Goal: Transaction & Acquisition: Purchase product/service

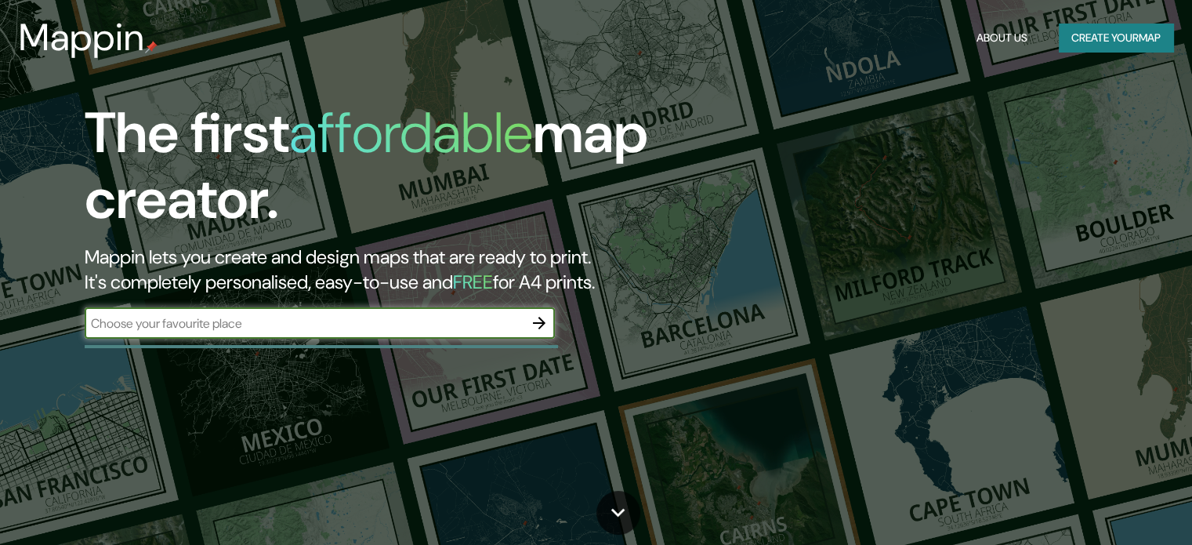
click at [288, 316] on input "text" at bounding box center [304, 323] width 439 height 18
type input "Balcarce"
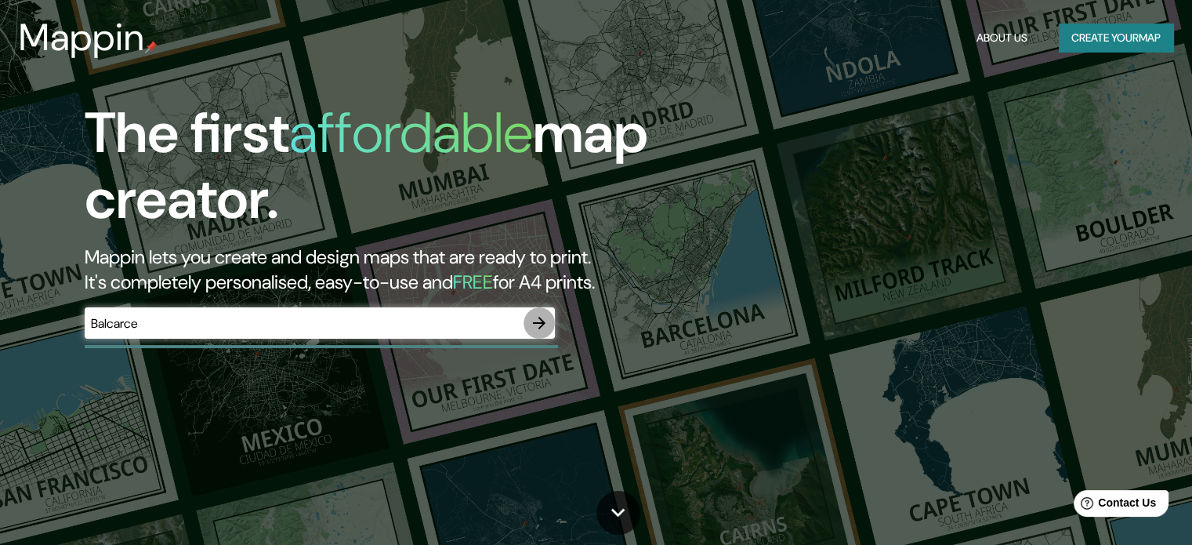
click at [543, 319] on icon "button" at bounding box center [539, 322] width 19 height 19
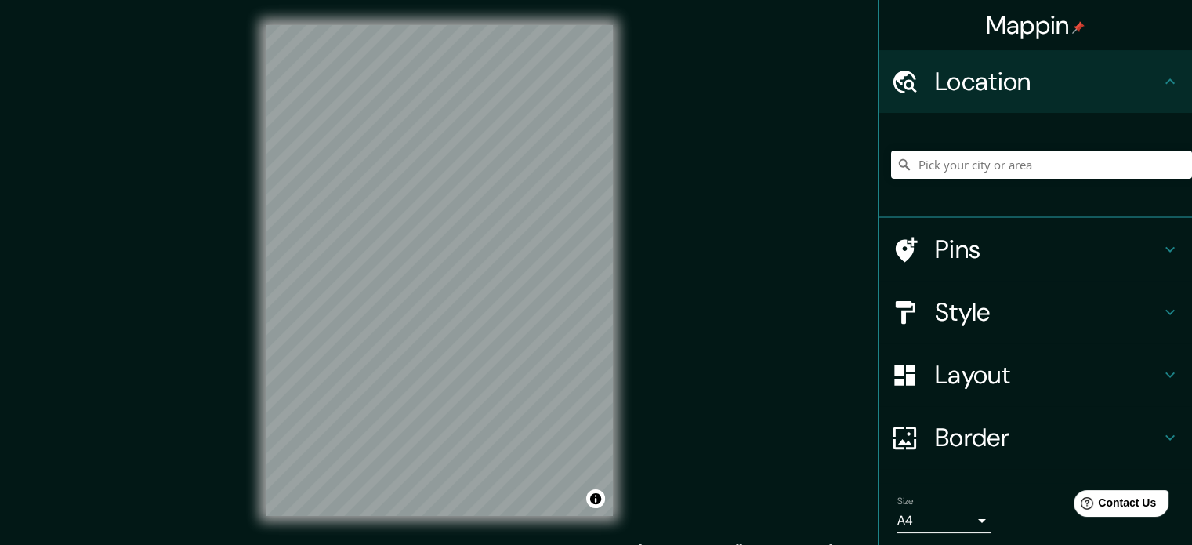
click at [1074, 82] on h4 "Location" at bounding box center [1048, 81] width 226 height 31
click at [1021, 162] on input "Pick your city or area" at bounding box center [1041, 164] width 301 height 28
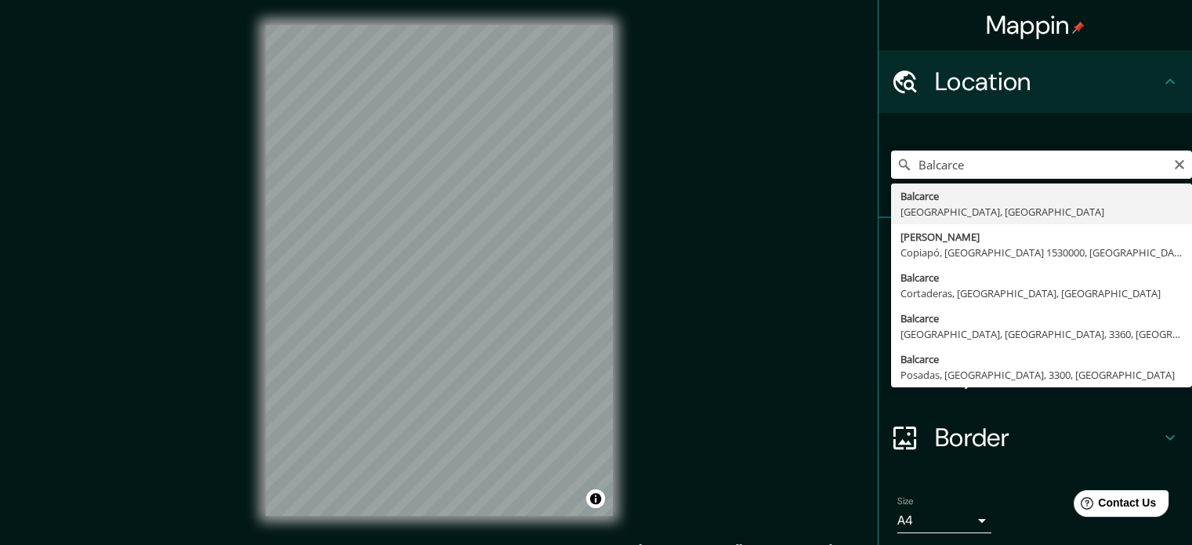
type input "Balcarce, [GEOGRAPHIC_DATA], [GEOGRAPHIC_DATA]"
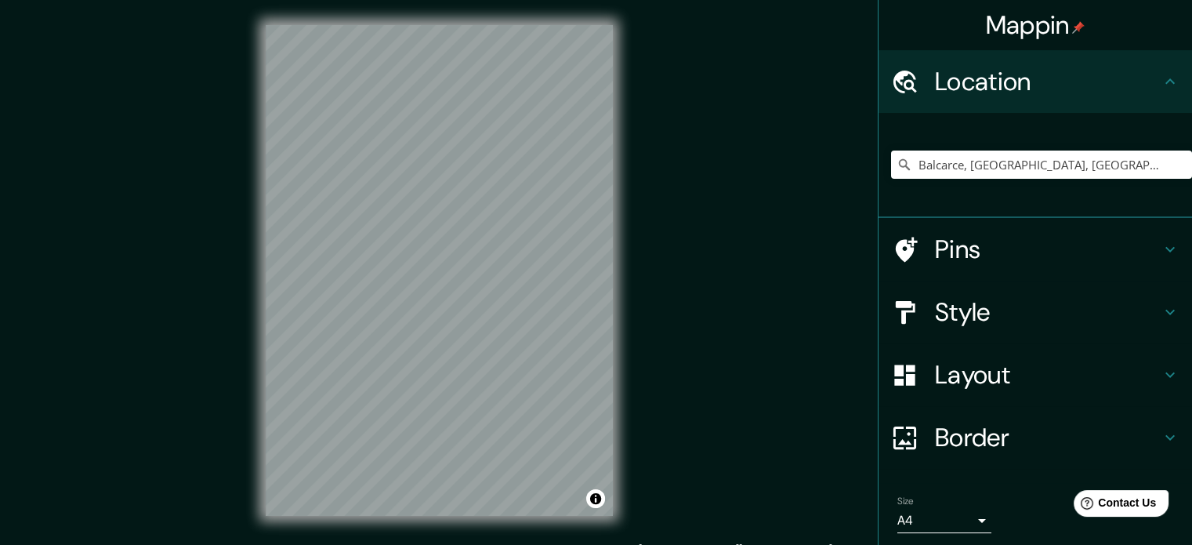
click at [1059, 255] on h4 "Pins" at bounding box center [1048, 249] width 226 height 31
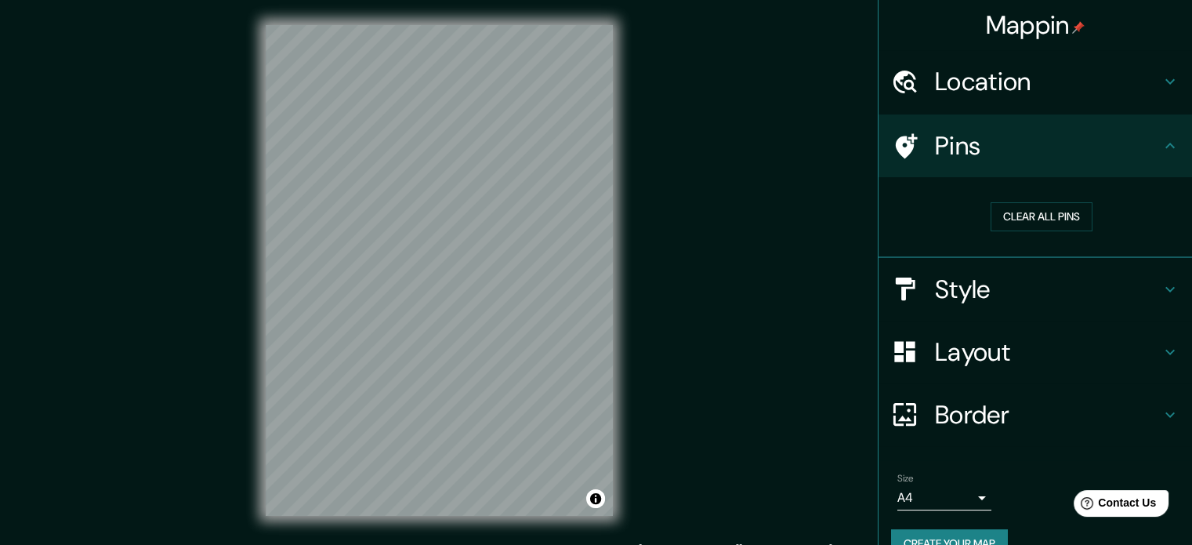
click at [1135, 144] on h4 "Pins" at bounding box center [1048, 145] width 226 height 31
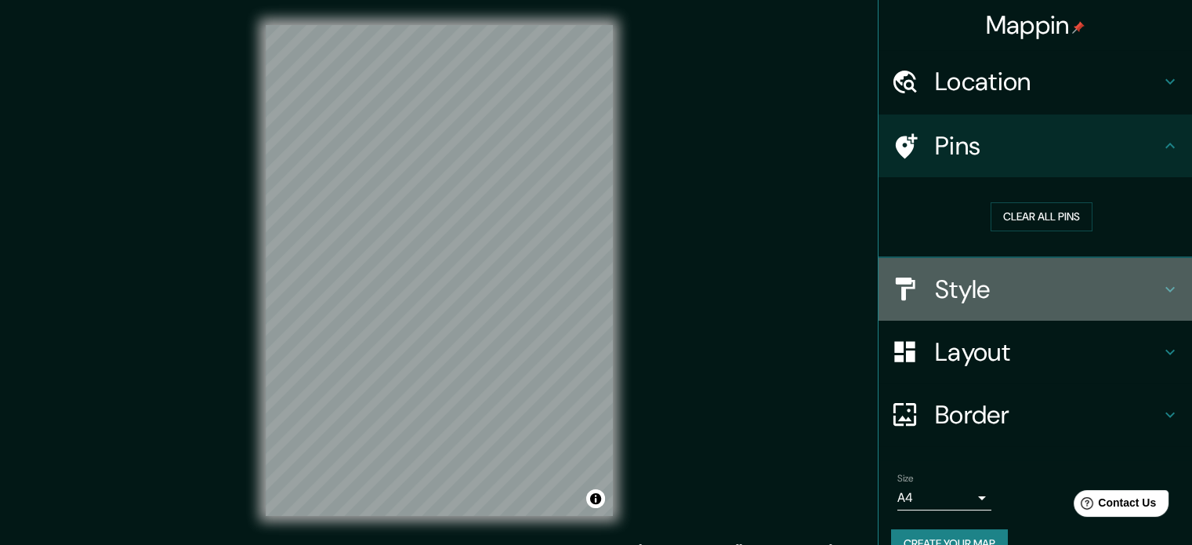
click at [1056, 275] on h4 "Style" at bounding box center [1048, 288] width 226 height 31
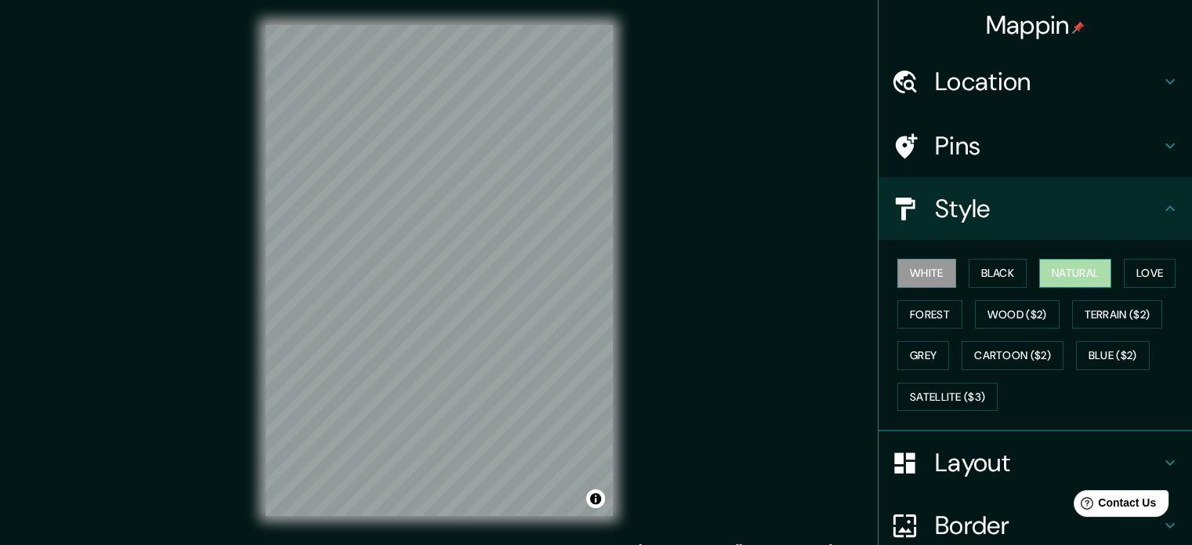
click at [1076, 273] on button "Natural" at bounding box center [1075, 273] width 72 height 29
click at [1157, 279] on button "Love" at bounding box center [1150, 273] width 52 height 29
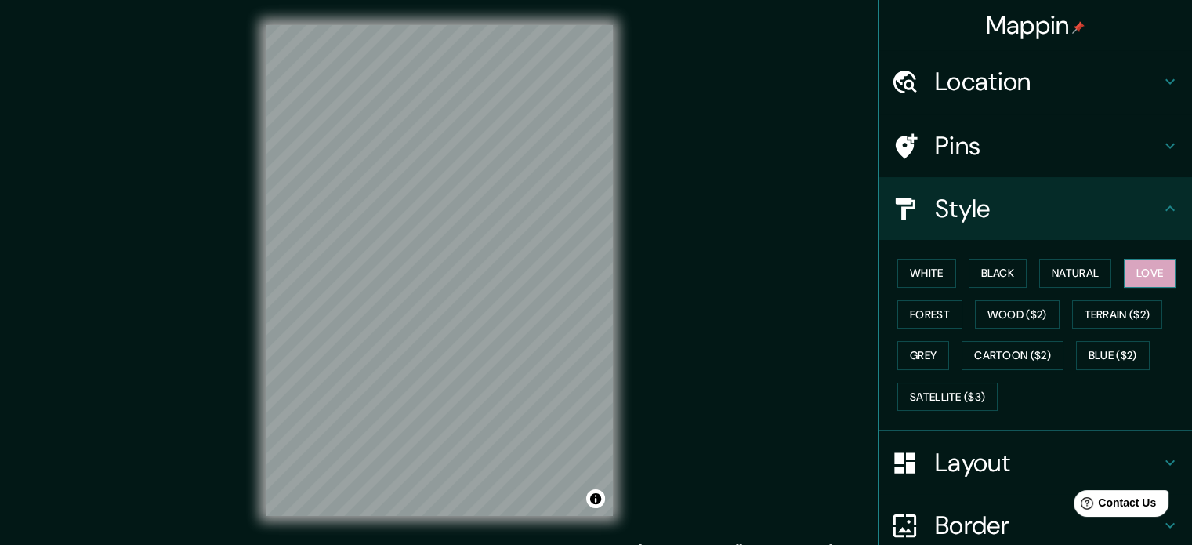
click at [1157, 279] on button "Love" at bounding box center [1150, 273] width 52 height 29
click at [1068, 272] on button "Natural" at bounding box center [1075, 273] width 72 height 29
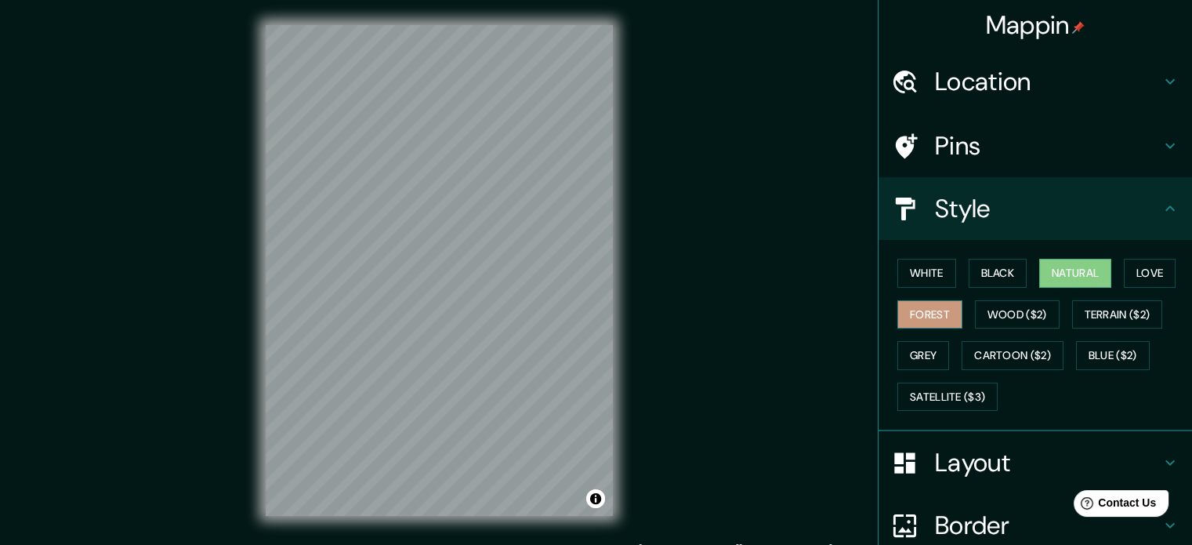
click at [921, 308] on button "Forest" at bounding box center [929, 314] width 65 height 29
click at [996, 315] on button "Wood ($2)" at bounding box center [1017, 314] width 85 height 29
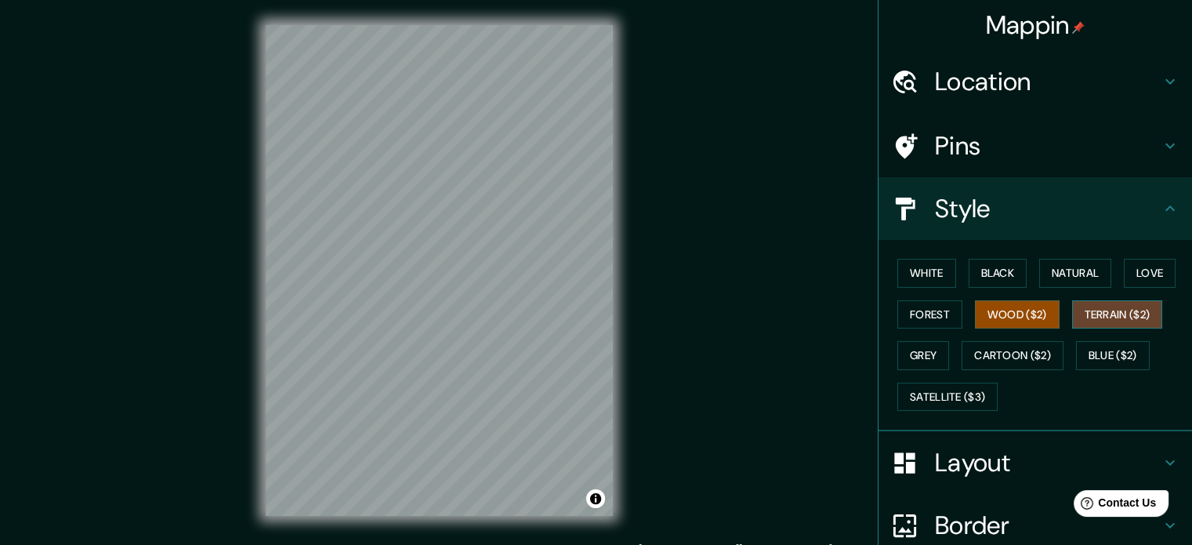
click at [1097, 308] on button "Terrain ($2)" at bounding box center [1117, 314] width 91 height 29
click at [897, 354] on button "Grey" at bounding box center [923, 355] width 52 height 29
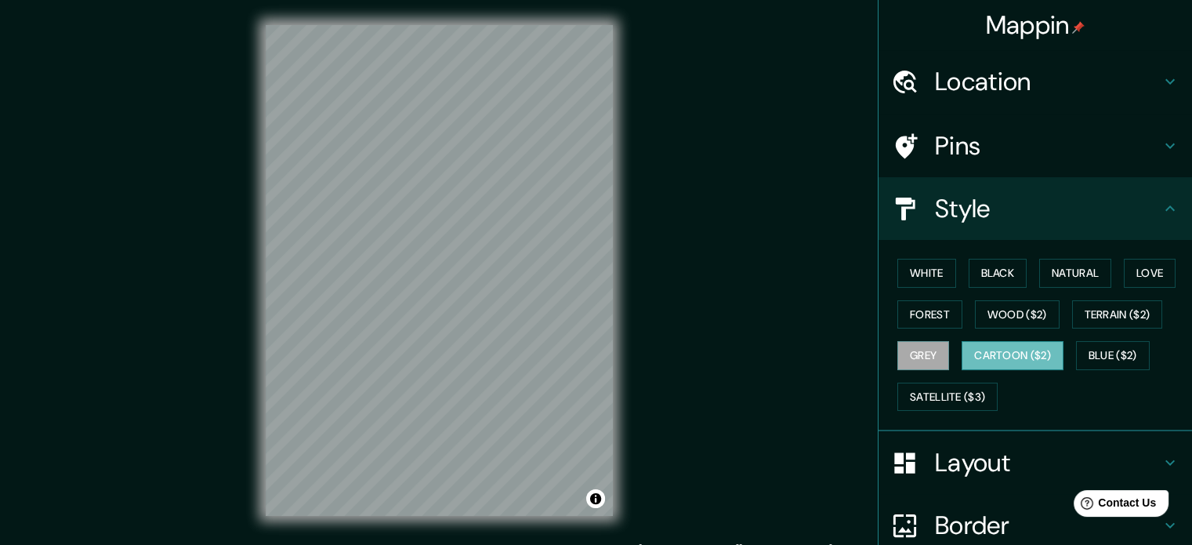
click at [998, 356] on button "Cartoon ($2)" at bounding box center [1012, 355] width 102 height 29
click at [1105, 309] on button "Terrain ($2)" at bounding box center [1117, 314] width 91 height 29
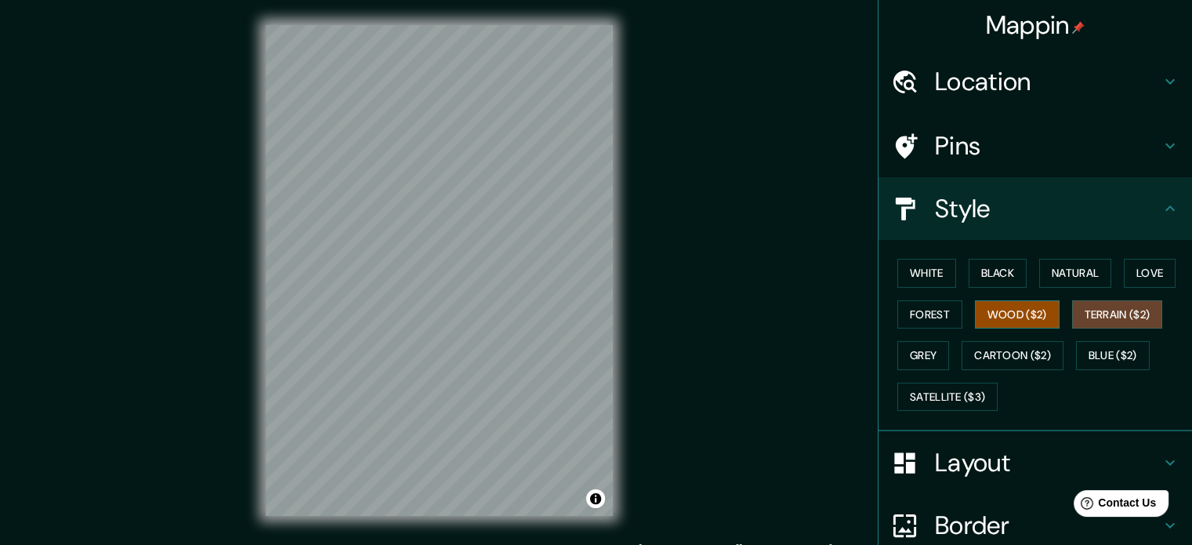
click at [988, 318] on button "Wood ($2)" at bounding box center [1017, 314] width 85 height 29
click at [918, 318] on button "Forest" at bounding box center [929, 314] width 65 height 29
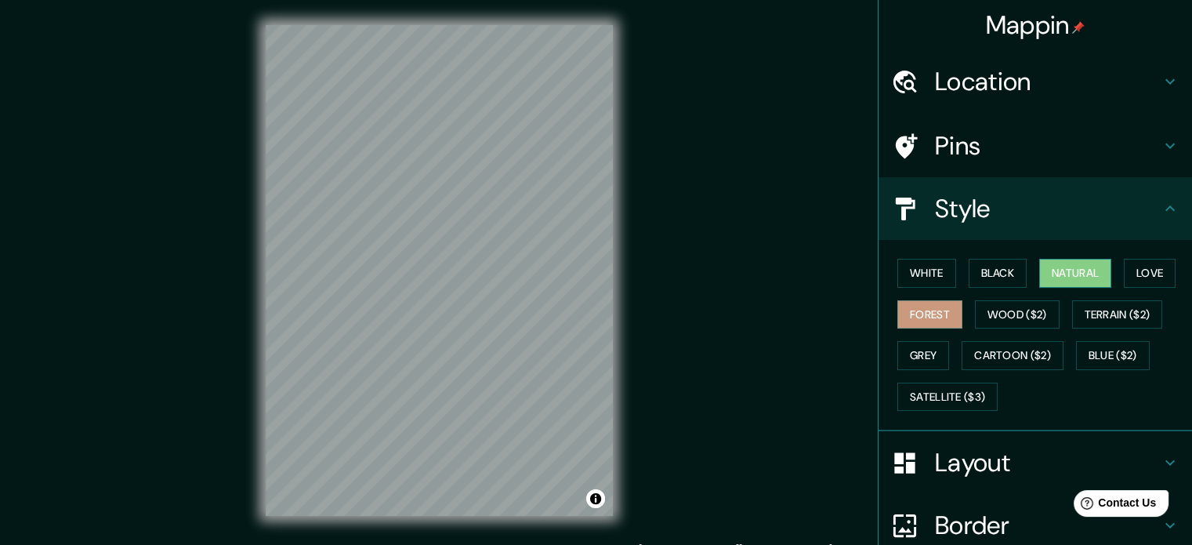
click at [1042, 275] on button "Natural" at bounding box center [1075, 273] width 72 height 29
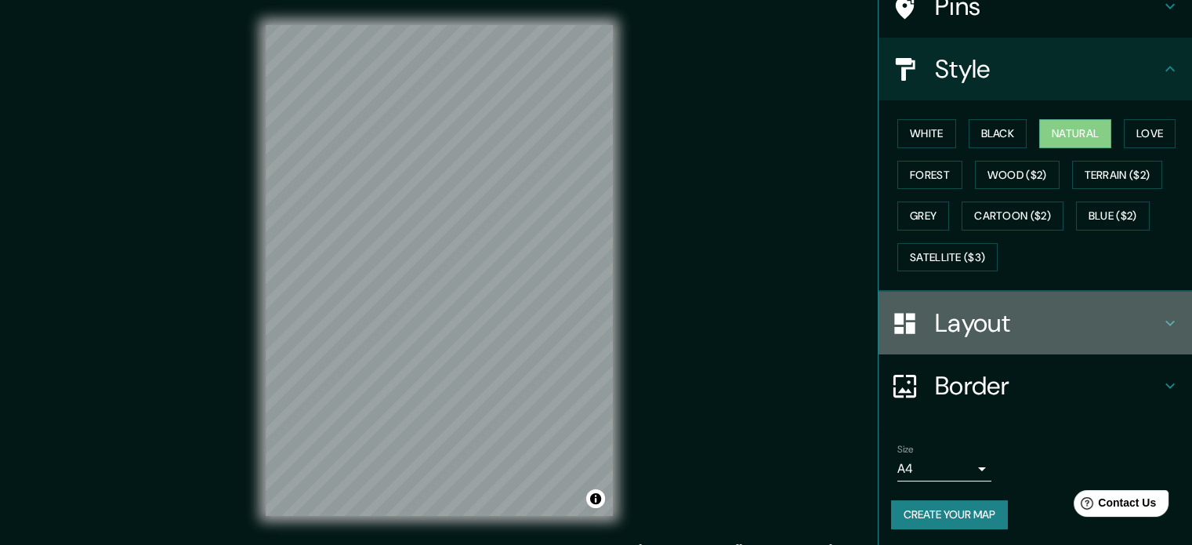
click at [1048, 313] on h4 "Layout" at bounding box center [1048, 322] width 226 height 31
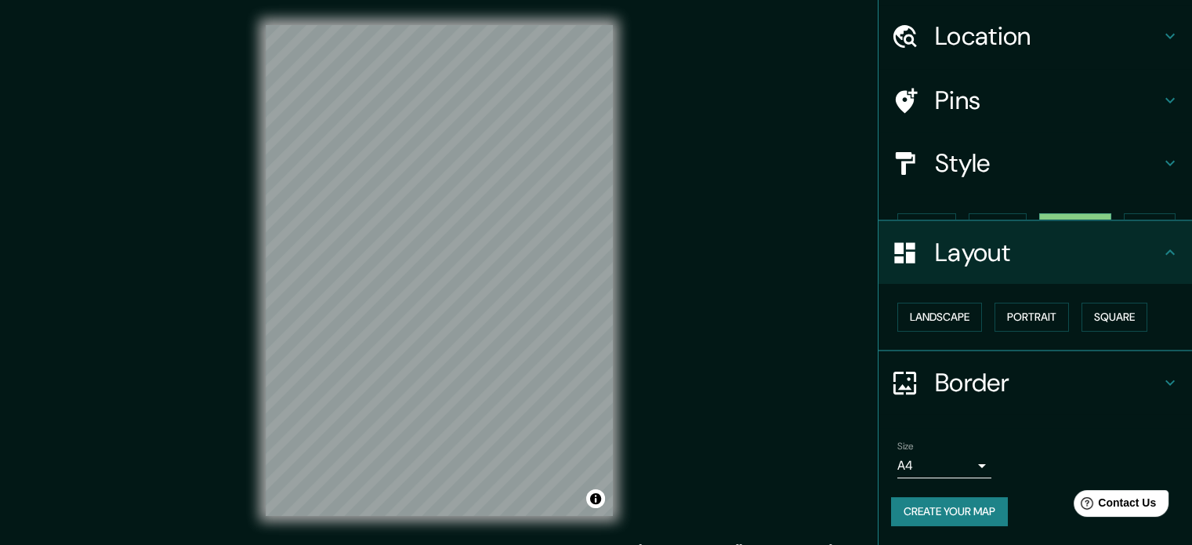
scroll to position [17, 0]
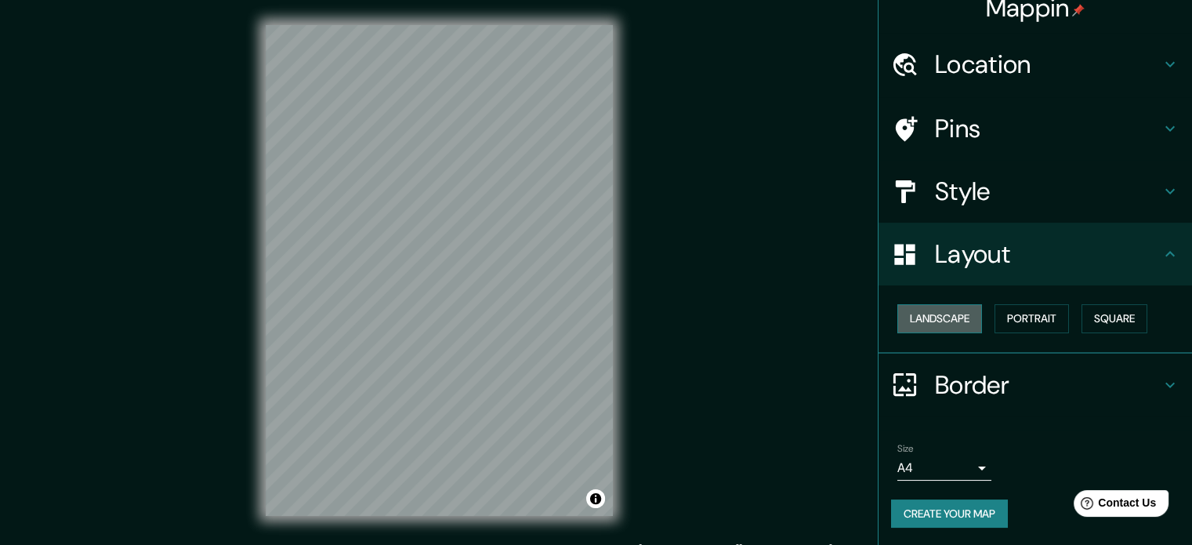
click at [930, 323] on button "Landscape" at bounding box center [939, 318] width 85 height 29
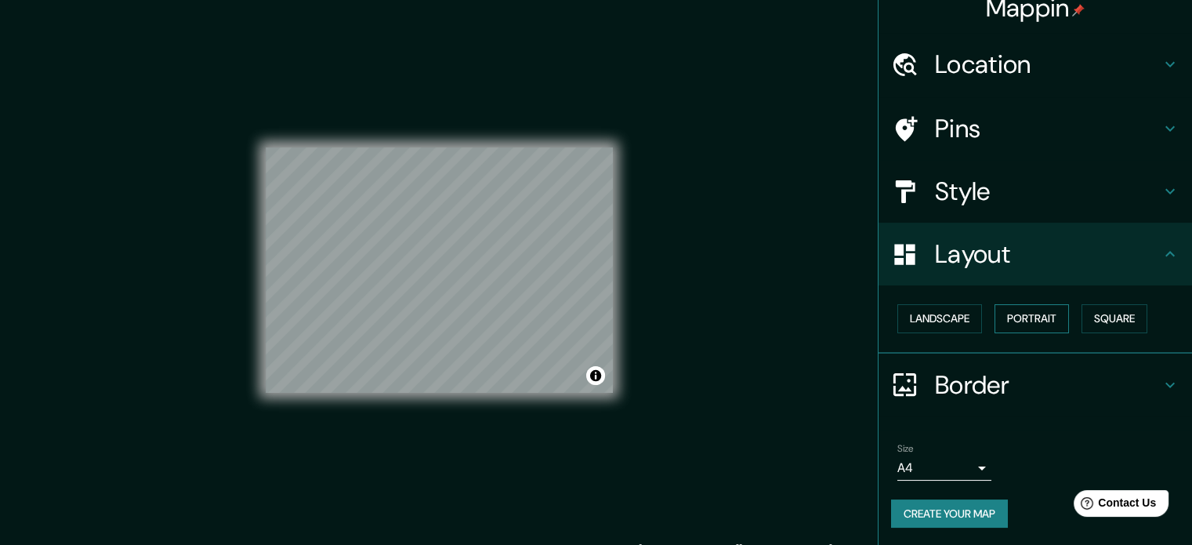
click at [1045, 317] on button "Portrait" at bounding box center [1031, 318] width 74 height 29
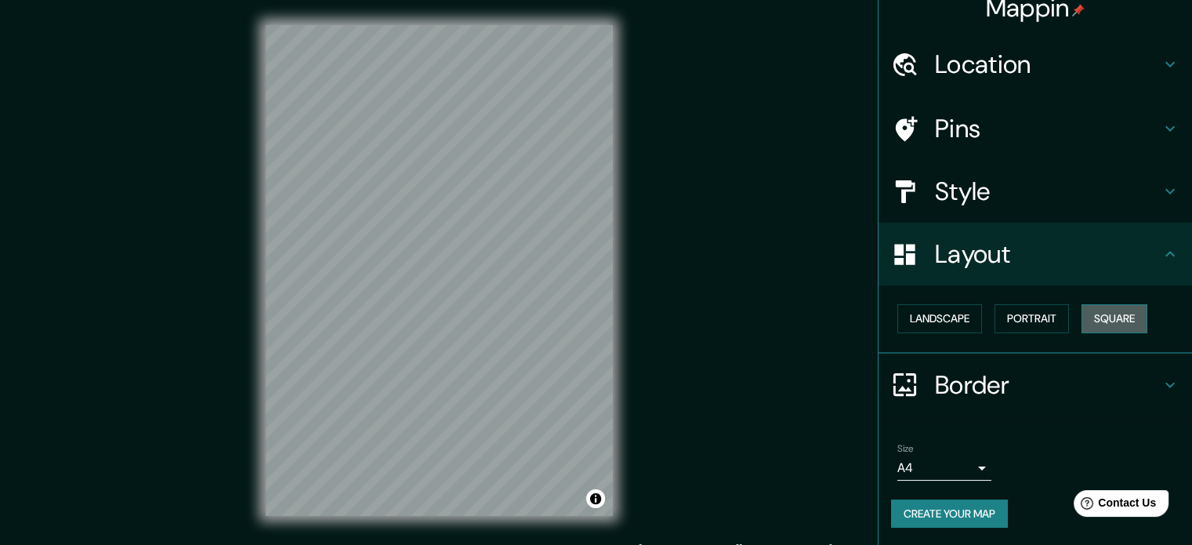
click at [1116, 317] on button "Square" at bounding box center [1114, 318] width 66 height 29
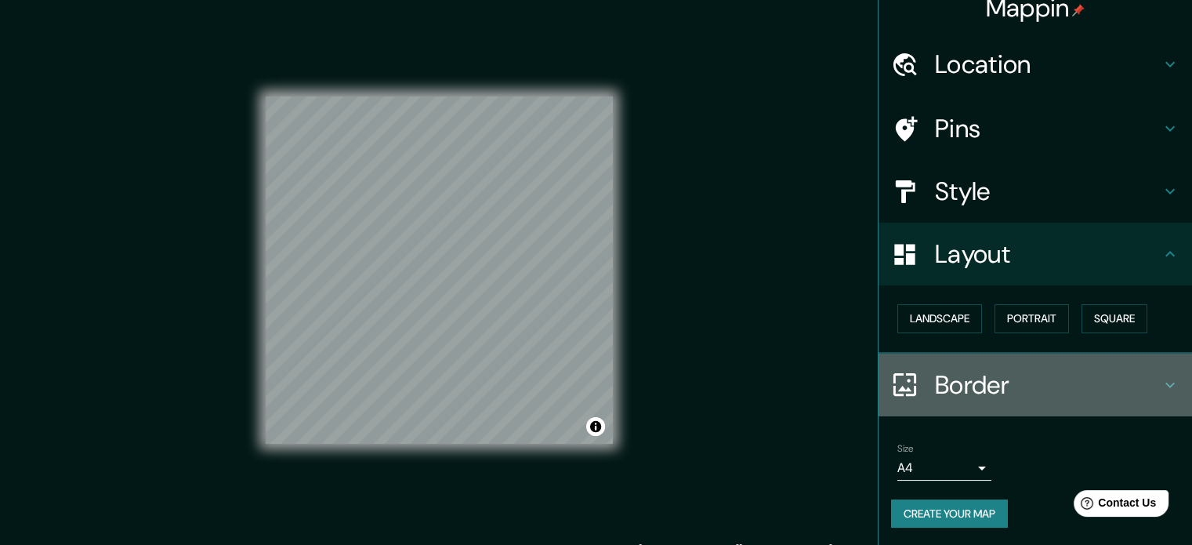
click at [965, 378] on h4 "Border" at bounding box center [1048, 384] width 226 height 31
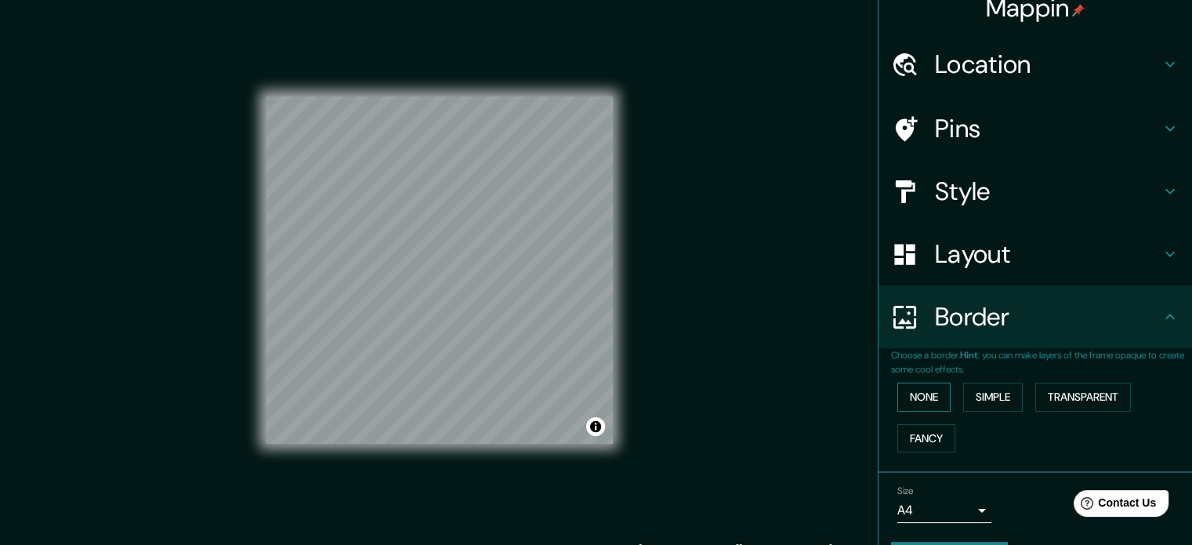
click at [923, 387] on button "None" at bounding box center [923, 396] width 53 height 29
click at [972, 399] on button "Simple" at bounding box center [993, 396] width 60 height 29
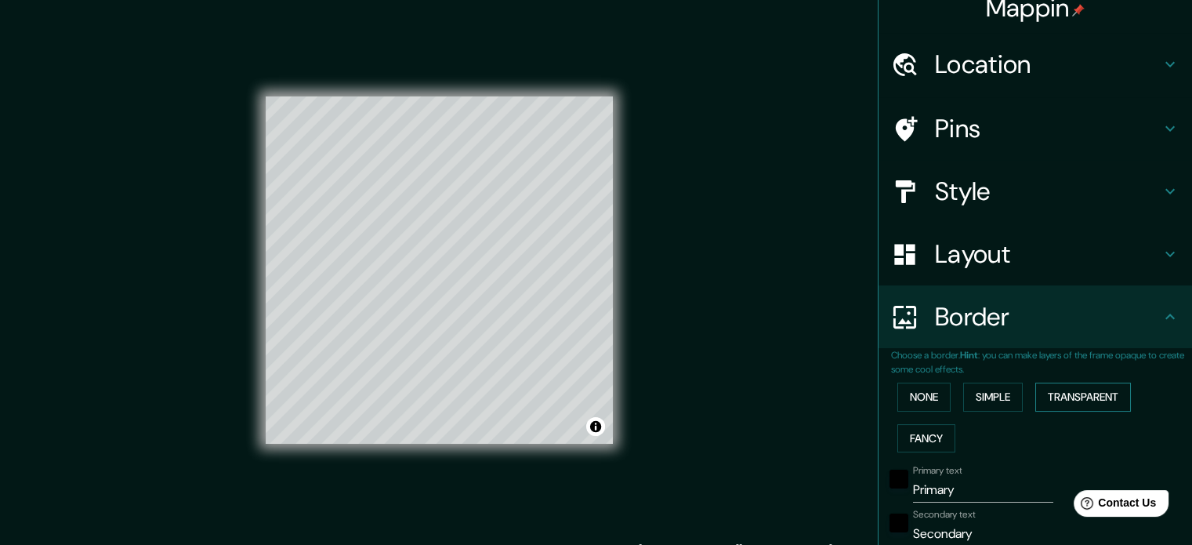
click at [1062, 400] on button "Transparent" at bounding box center [1083, 396] width 96 height 29
click at [903, 397] on button "None" at bounding box center [923, 396] width 53 height 29
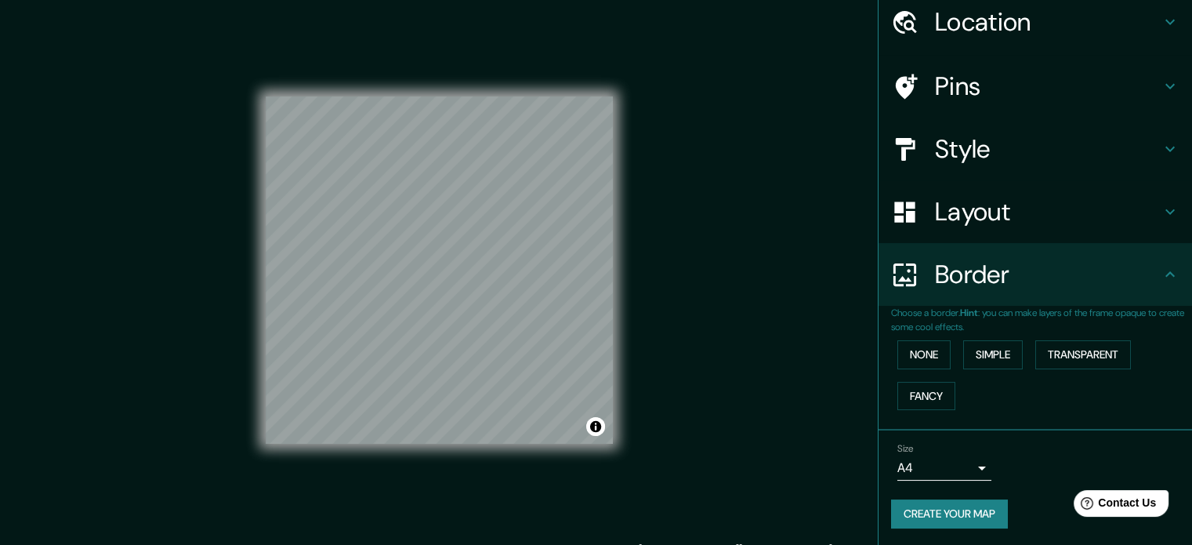
scroll to position [60, 0]
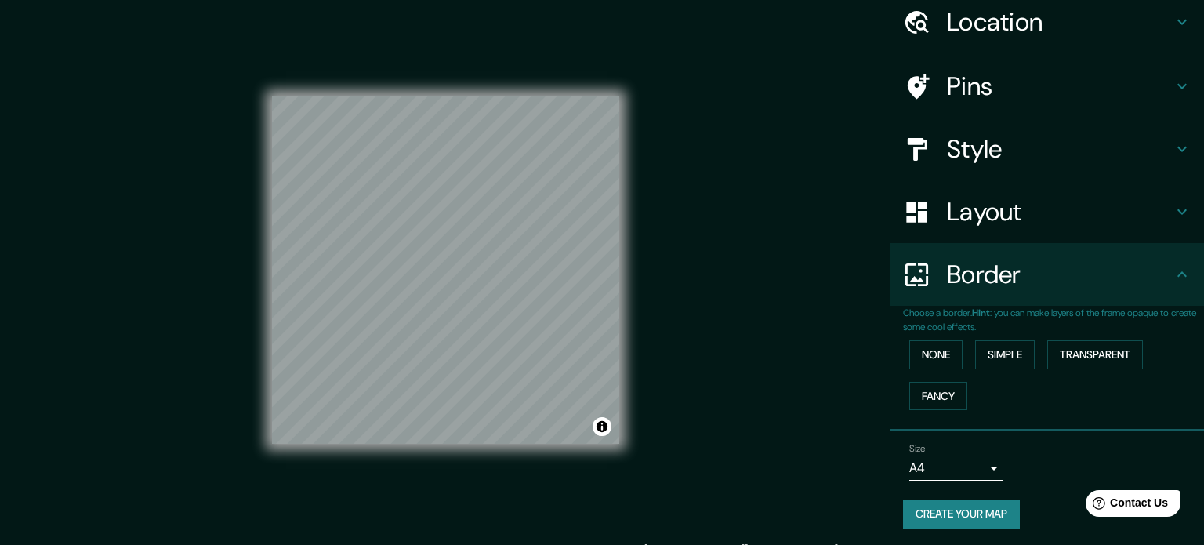
click at [964, 466] on body "Mappin Location [GEOGRAPHIC_DATA], [GEOGRAPHIC_DATA], [GEOGRAPHIC_DATA] Pins St…" at bounding box center [602, 272] width 1204 height 545
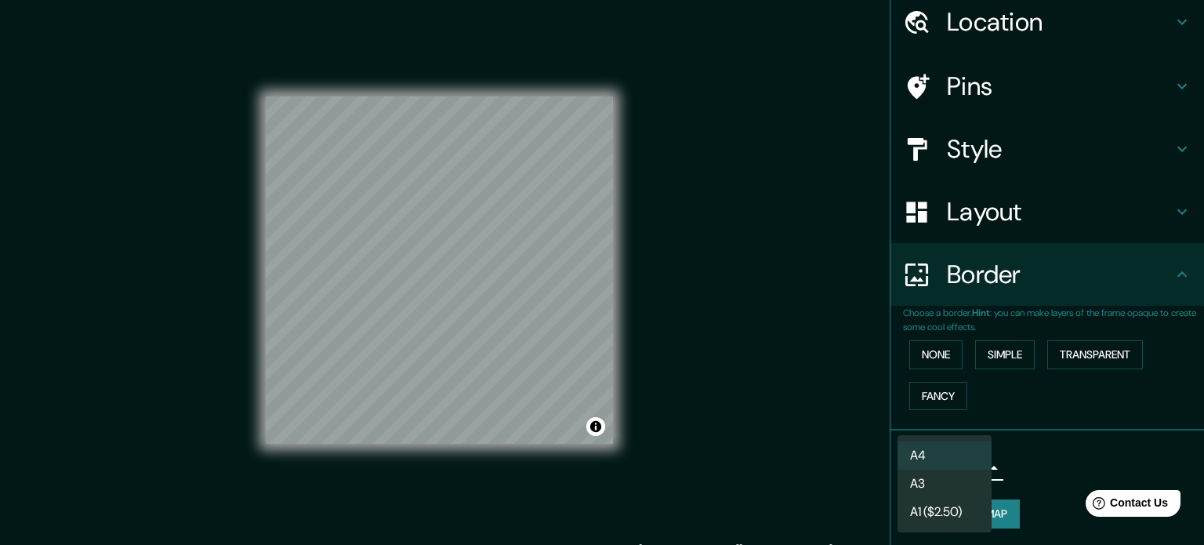
click at [921, 485] on li "A3" at bounding box center [944, 483] width 94 height 28
click at [960, 465] on body "Mappin Location [GEOGRAPHIC_DATA], [GEOGRAPHIC_DATA], [GEOGRAPHIC_DATA] Pins St…" at bounding box center [602, 272] width 1204 height 545
click at [961, 454] on li "A4" at bounding box center [944, 455] width 94 height 28
type input "single"
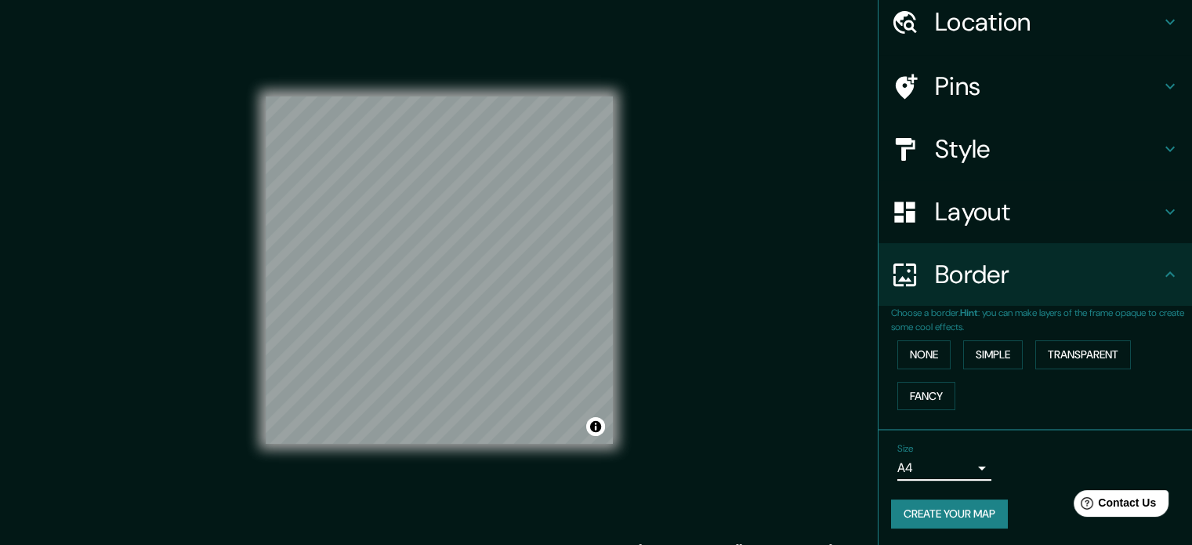
click at [1008, 203] on h4 "Layout" at bounding box center [1048, 211] width 226 height 31
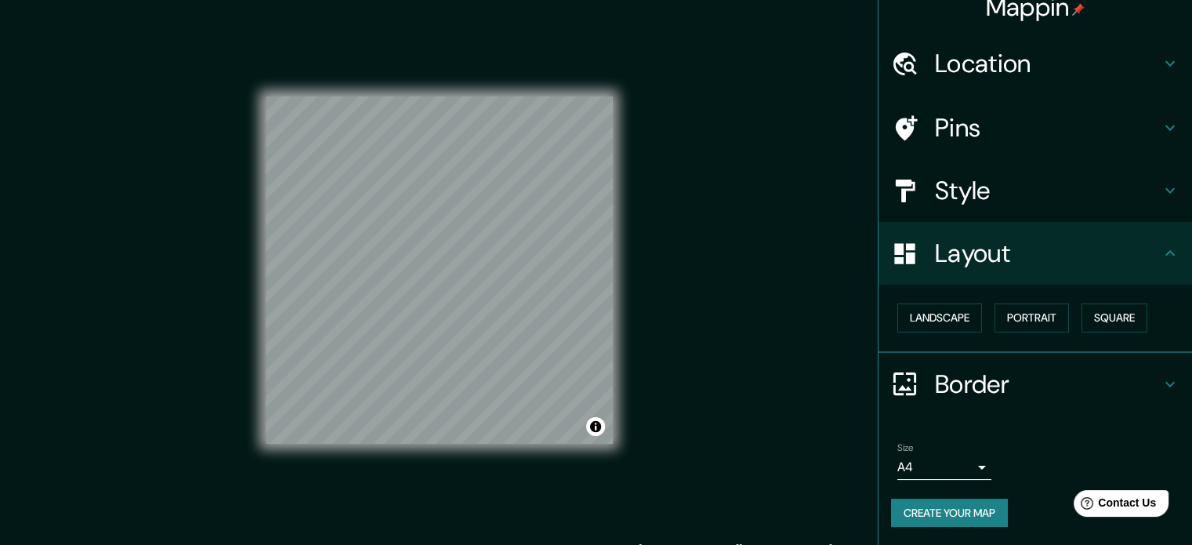
scroll to position [17, 0]
click at [1010, 195] on h4 "Style" at bounding box center [1048, 191] width 226 height 31
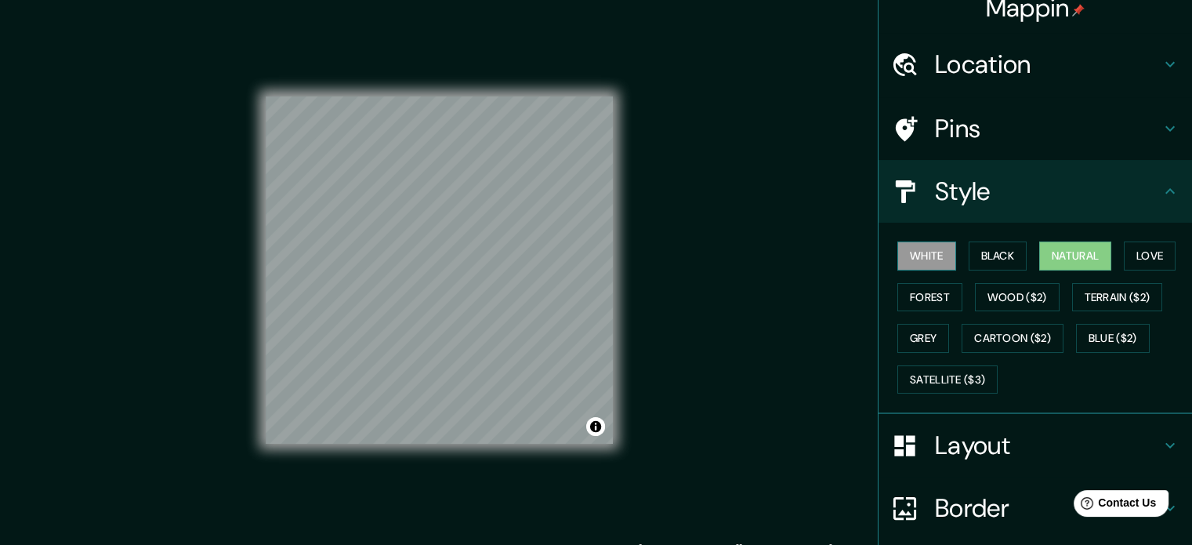
click at [907, 250] on button "White" at bounding box center [926, 255] width 59 height 29
click at [983, 259] on button "Black" at bounding box center [997, 255] width 59 height 29
click at [1095, 249] on button "Natural" at bounding box center [1075, 255] width 72 height 29
click at [1139, 262] on button "Love" at bounding box center [1150, 255] width 52 height 29
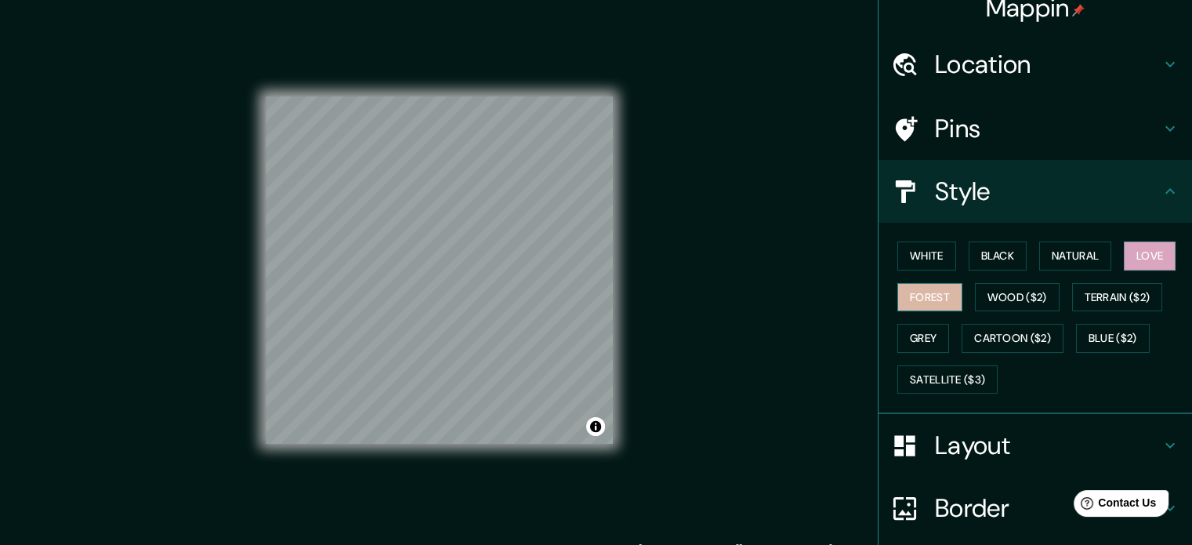
click at [939, 288] on button "Forest" at bounding box center [929, 297] width 65 height 29
click at [917, 337] on button "Grey" at bounding box center [923, 338] width 52 height 29
click at [923, 303] on button "Forest" at bounding box center [929, 297] width 65 height 29
